Goal: Information Seeking & Learning: Learn about a topic

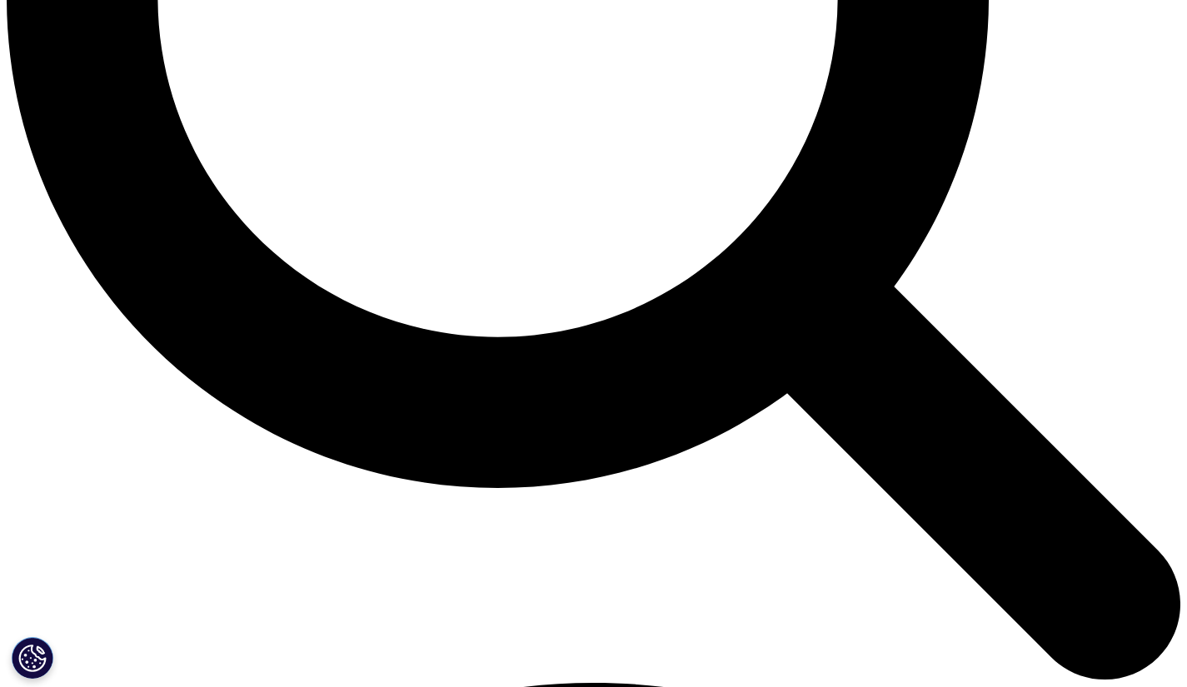
scroll to position [1694, 0]
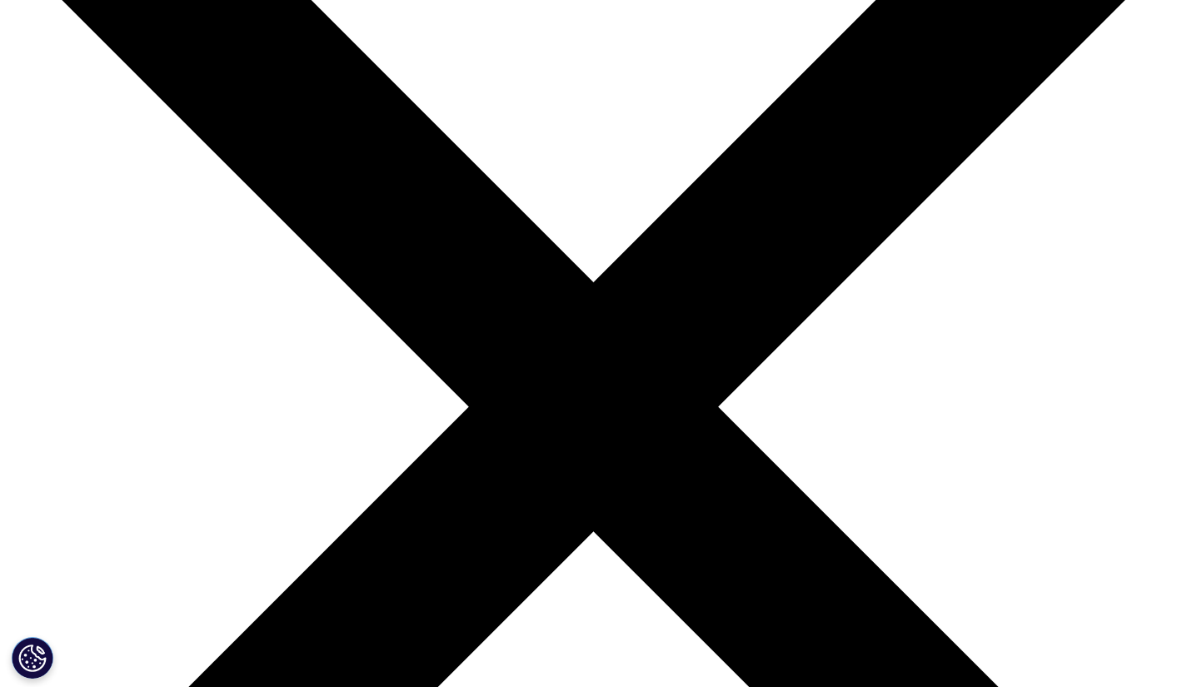
scroll to position [203, 0]
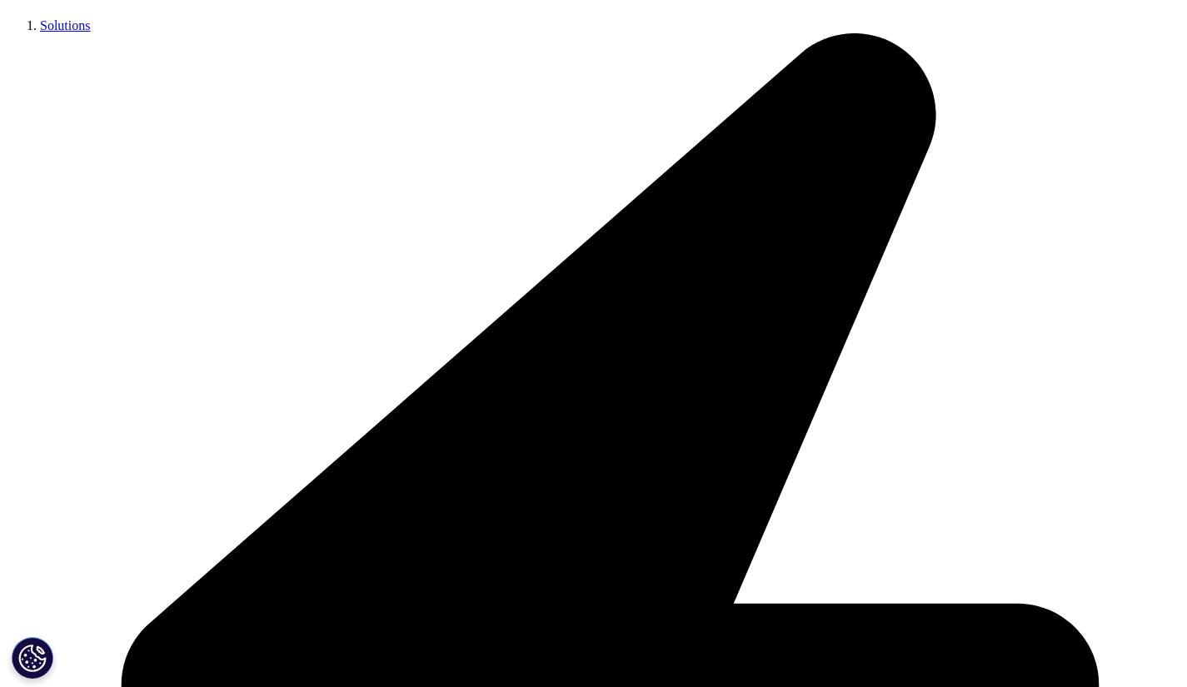
scroll to position [310, 0]
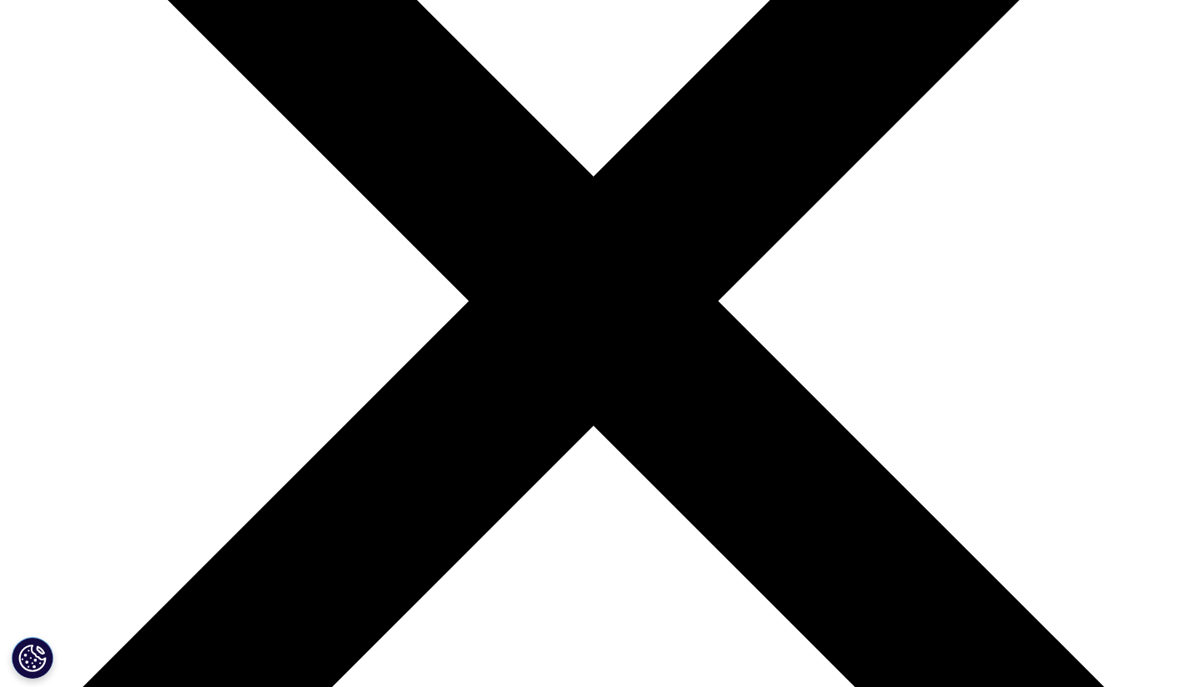
drag, startPoint x: 499, startPoint y: 389, endPoint x: 437, endPoint y: 384, distance: 61.8
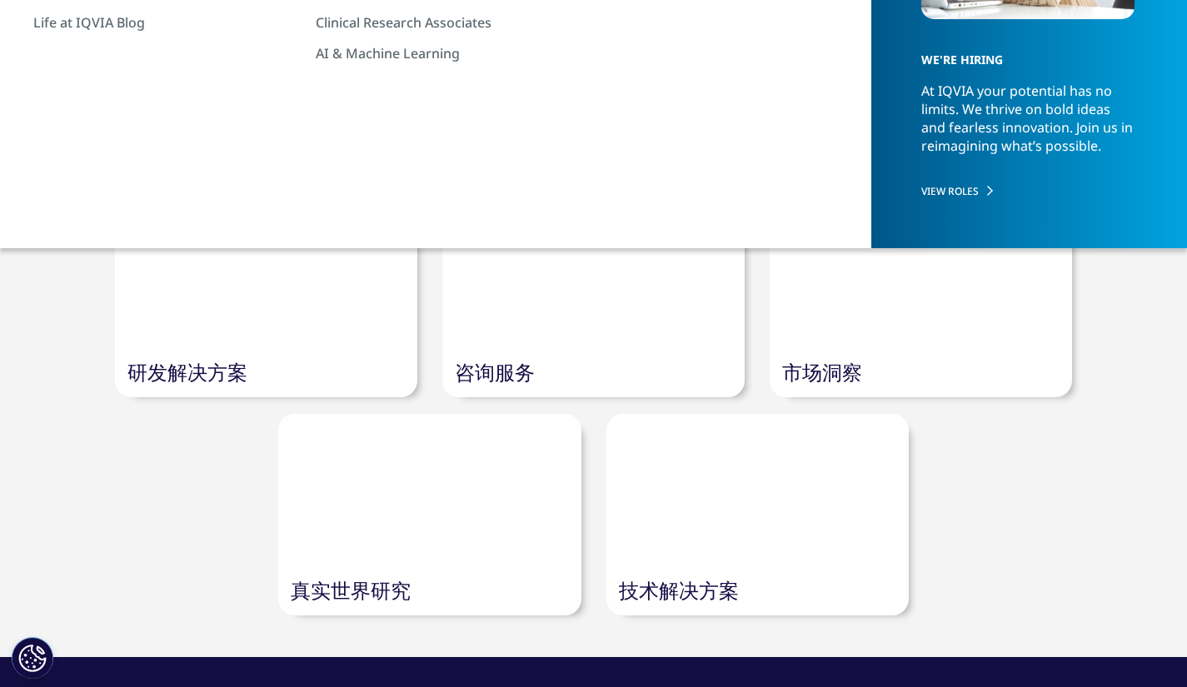
click at [696, 578] on link "技术解决方案" at bounding box center [679, 589] width 120 height 27
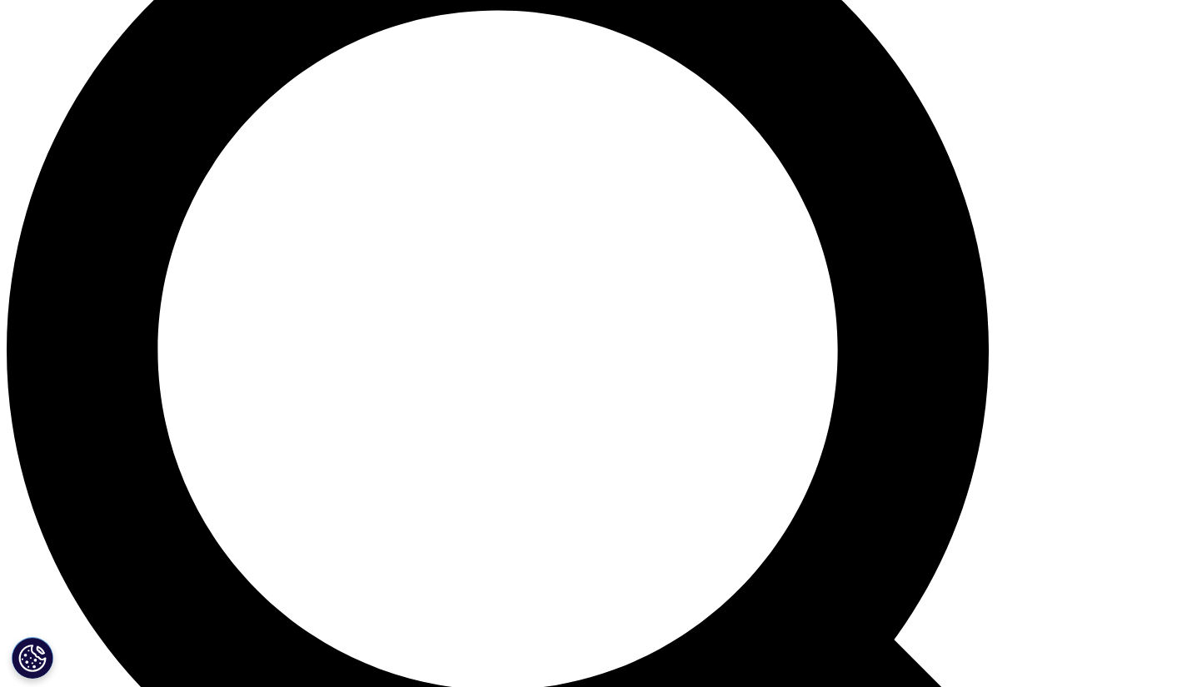
scroll to position [1347, 0]
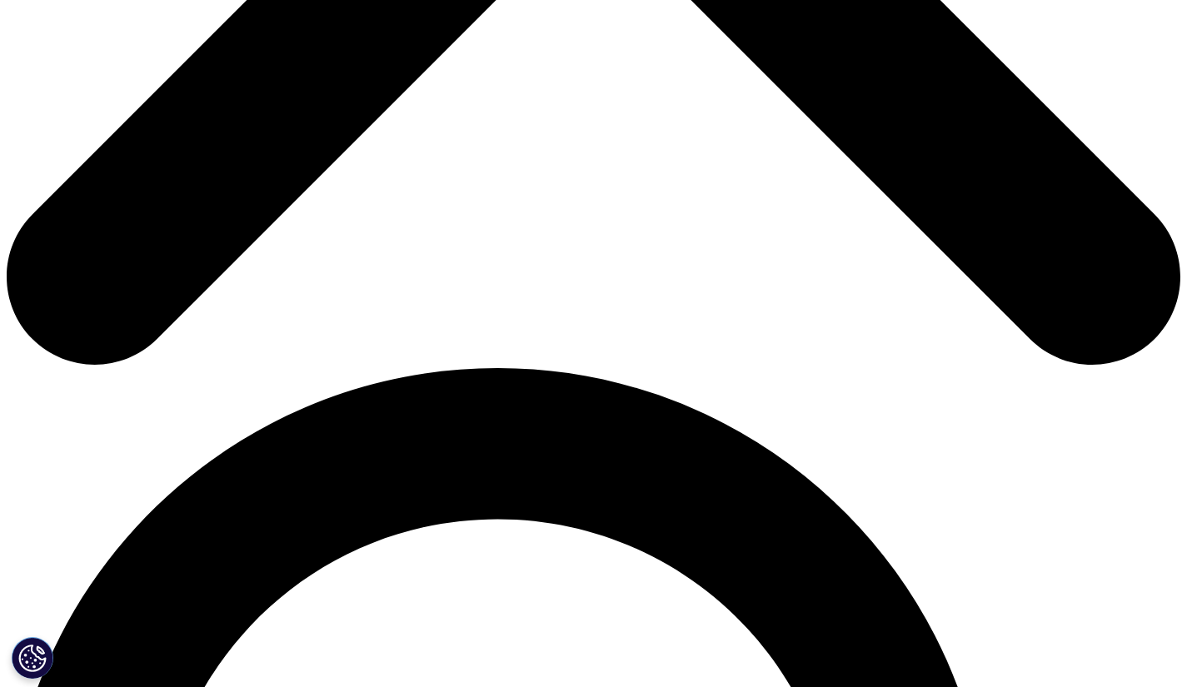
scroll to position [1011, 0]
